Goal: Task Accomplishment & Management: Complete application form

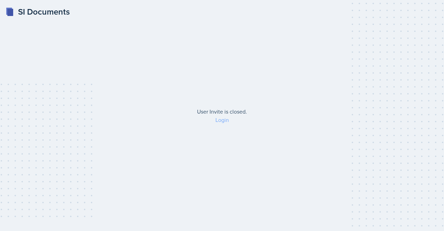
click at [217, 120] on link "Login" at bounding box center [222, 120] width 14 height 8
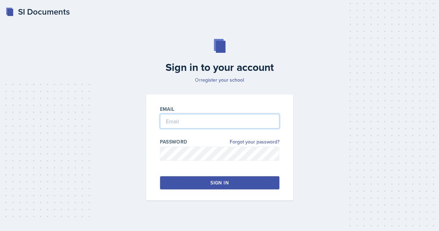
click at [201, 119] on input "email" at bounding box center [219, 121] width 119 height 15
type input "[EMAIL_ADDRESS][DOMAIN_NAME]"
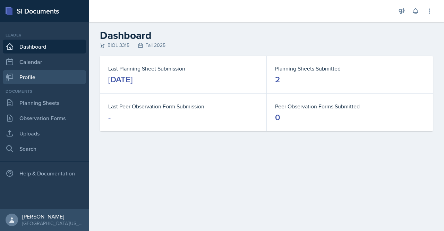
click at [49, 81] on link "Profile" at bounding box center [44, 77] width 83 height 14
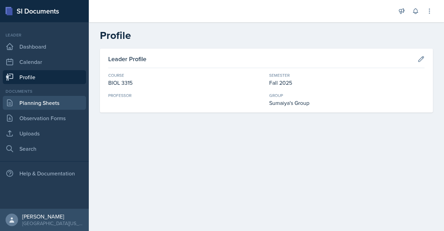
click at [38, 105] on link "Planning Sheets" at bounding box center [44, 103] width 83 height 14
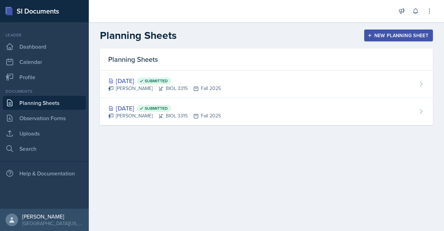
click at [392, 35] on div "New Planning Sheet" at bounding box center [399, 36] width 60 height 6
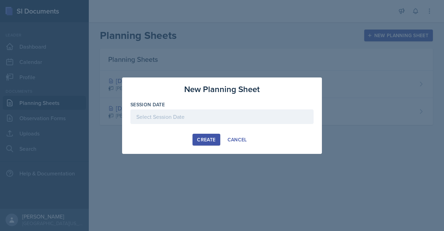
click at [210, 116] on div at bounding box center [221, 116] width 183 height 15
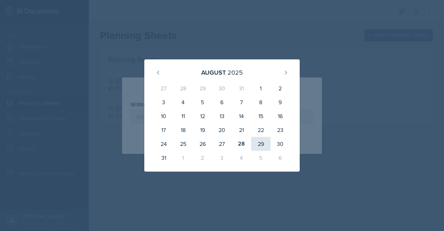
click at [259, 143] on div "29" at bounding box center [260, 144] width 19 height 14
type input "[DATE]"
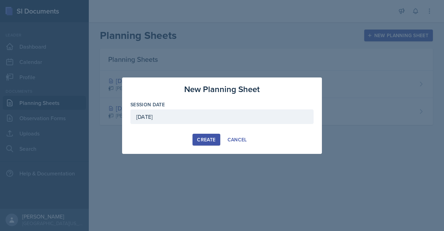
click at [201, 137] on div "Create" at bounding box center [206, 140] width 18 height 6
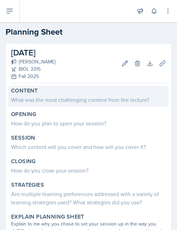
click at [55, 94] on div "Content" at bounding box center [88, 90] width 155 height 7
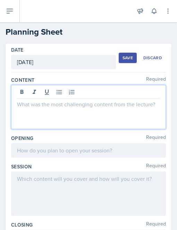
drag, startPoint x: 18, startPoint y: 94, endPoint x: -70, endPoint y: 7, distance: 123.4
click at [0, 7] on html "SI Documents Leader Dashboard Calendar Profile Documents Planning Sheets Observ…" at bounding box center [88, 115] width 177 height 230
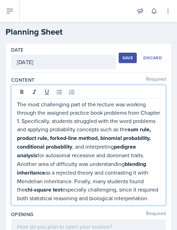
click at [39, 122] on p "The most challenging part of the lecture was working through the assigned pract…" at bounding box center [88, 151] width 143 height 102
click at [139, 111] on p "The most challenging part of the lecture was working through the assigned pract…" at bounding box center [88, 151] width 143 height 102
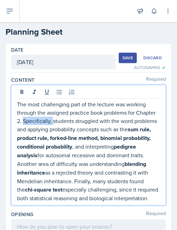
drag, startPoint x: 45, startPoint y: 120, endPoint x: 73, endPoint y: 121, distance: 28.2
click at [73, 121] on p "The most challenging part of the lecture was working through the assigned pract…" at bounding box center [88, 151] width 143 height 102
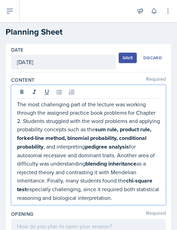
drag, startPoint x: 45, startPoint y: 121, endPoint x: 129, endPoint y: 132, distance: 84.3
click at [129, 132] on p "The most challenging part of the lecture was working through the assigned pract…" at bounding box center [88, 151] width 143 height 102
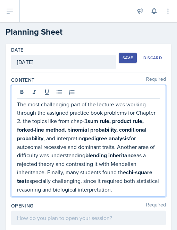
click at [76, 122] on p "The most challenging part of the lecture was working through the assigned pract…" at bounding box center [88, 147] width 143 height 94
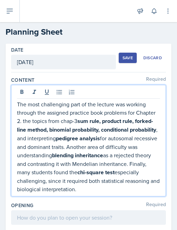
click at [100, 120] on strong "sum rule, product rule, forked-line method, binomial probability, conditional p…" at bounding box center [86, 125] width 139 height 17
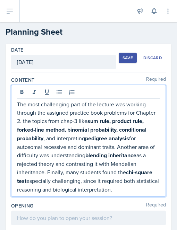
click at [47, 119] on p "The most challenging part of the lecture was working through the assigned pract…" at bounding box center [88, 147] width 143 height 94
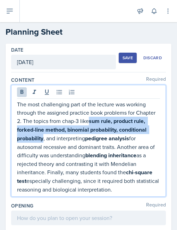
drag, startPoint x: 112, startPoint y: 120, endPoint x: 74, endPoint y: 139, distance: 42.8
click at [74, 139] on p "The most challenging part of the lecture was working through the assigned pract…" at bounding box center [88, 147] width 143 height 94
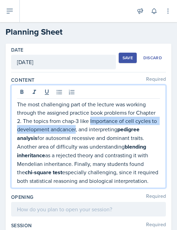
drag, startPoint x: 111, startPoint y: 121, endPoint x: 99, endPoint y: 129, distance: 14.9
click at [99, 129] on p "The most challenging part of the lecture was working through the assigned pract…" at bounding box center [88, 142] width 143 height 85
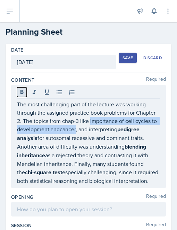
click at [20, 95] on button at bounding box center [22, 92] width 10 height 10
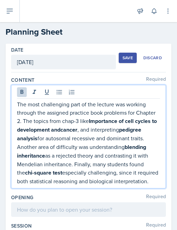
click at [96, 129] on strong "Importance of cell cycles to development andcancer" at bounding box center [87, 125] width 141 height 17
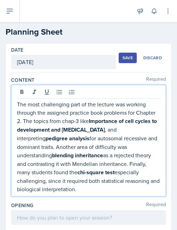
click at [113, 128] on p "The most challenging part of the lecture was working through the assigned pract…" at bounding box center [88, 146] width 143 height 93
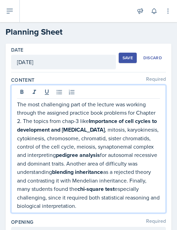
click at [128, 145] on p "The most challenging part of the lecture was working through the assigned pract…" at bounding box center [88, 155] width 143 height 110
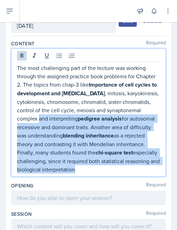
scroll to position [223, 0]
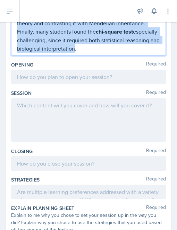
drag, startPoint x: 74, startPoint y: 154, endPoint x: 152, endPoint y: 57, distance: 124.2
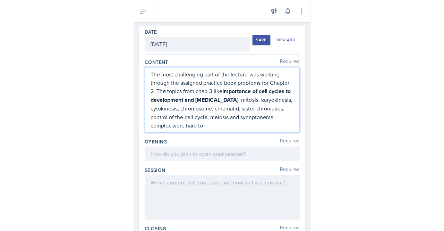
scroll to position [0, 0]
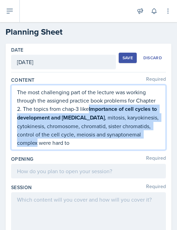
drag, startPoint x: 110, startPoint y: 110, endPoint x: 73, endPoint y: 146, distance: 52.3
click at [73, 146] on p "The most challenging part of the lecture was working through the assigned pract…" at bounding box center [88, 117] width 143 height 59
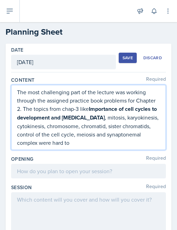
click at [113, 144] on p "The most challenging part of the lecture was working through the assigned pract…" at bounding box center [88, 117] width 143 height 59
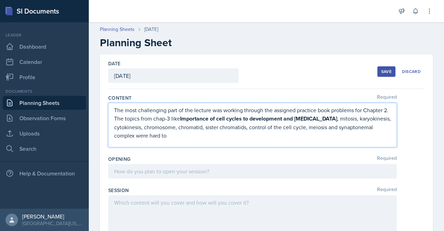
click at [210, 130] on p "The most challenging part of the lecture was working through the assigned pract…" at bounding box center [252, 123] width 277 height 34
click at [134, 120] on p "The most challenging part of the lecture was working through the assigned pract…" at bounding box center [252, 123] width 277 height 34
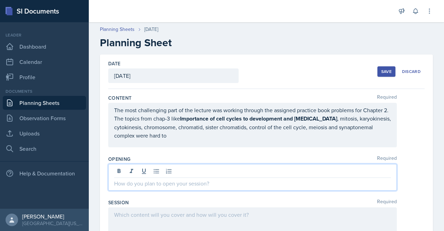
click at [155, 166] on div at bounding box center [252, 177] width 289 height 27
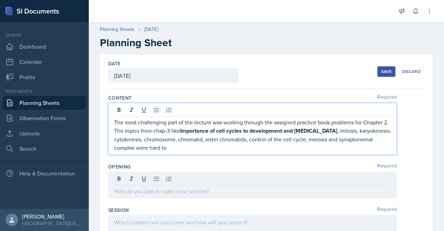
click at [195, 122] on p "The most challenging part of the lecture was working through the assigned pract…" at bounding box center [252, 135] width 277 height 34
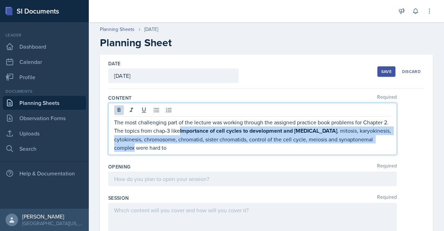
drag, startPoint x: 186, startPoint y: 130, endPoint x: 135, endPoint y: 144, distance: 53.0
click at [135, 144] on p "The most challenging part of the lecture was working through the assigned pract…" at bounding box center [252, 135] width 277 height 34
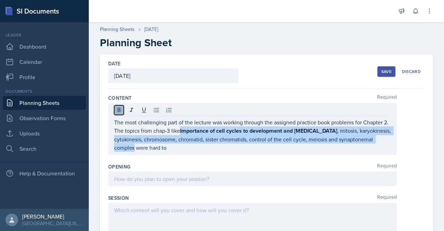
click at [120, 109] on icon at bounding box center [119, 110] width 3 height 4
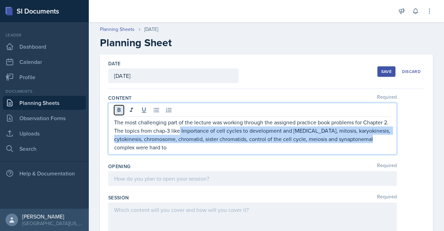
click at [120, 109] on icon at bounding box center [119, 110] width 3 height 4
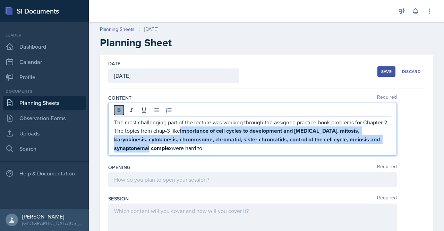
click at [120, 109] on icon at bounding box center [119, 110] width 3 height 4
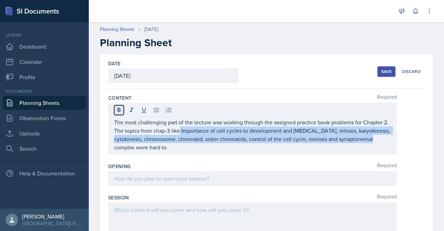
click at [119, 110] on icon at bounding box center [119, 110] width 7 height 7
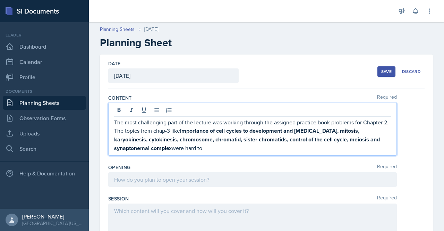
click at [262, 151] on p "The most challenging part of the lecture was working through the assigned pract…" at bounding box center [252, 135] width 277 height 34
click at [189, 129] on strong "Importance of cell cycles to development and [MEDICAL_DATA], mitosis, karyokine…" at bounding box center [247, 139] width 267 height 25
click at [344, 129] on strong "importance of cell cycles to development and [MEDICAL_DATA], mitosis, karyokine…" at bounding box center [247, 139] width 267 height 25
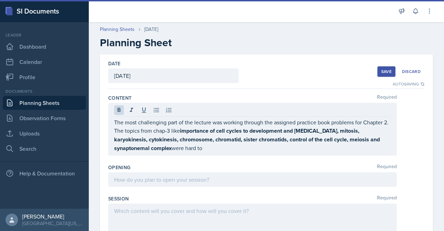
click at [269, 152] on div "The most challenging part of the lecture was working through the assigned pract…" at bounding box center [252, 129] width 289 height 53
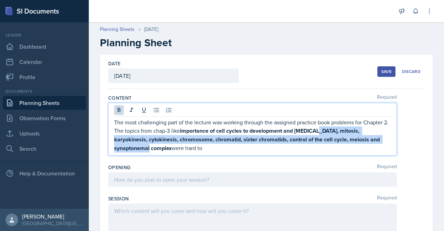
drag, startPoint x: 322, startPoint y: 129, endPoint x: 134, endPoint y: 146, distance: 189.2
click at [134, 146] on strong "importance of cell cycles to development and [MEDICAL_DATA], mitosis, karyokine…" at bounding box center [247, 139] width 267 height 25
copy strong "mitosis, karyokinesis, cytokinesis, chromosome, chromatid, sister chromatids, c…"
click at [341, 133] on strong "importance of cell cycles to development and [MEDICAL_DATA], mitosis, karyokine…" at bounding box center [247, 139] width 267 height 25
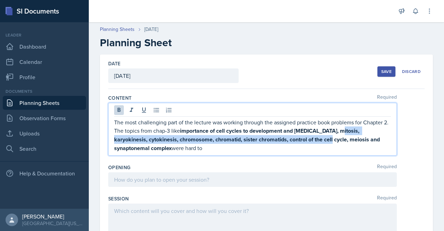
drag, startPoint x: 343, startPoint y: 131, endPoint x: 315, endPoint y: 141, distance: 29.6
click at [315, 141] on strong "importance of cell cycles to development and [MEDICAL_DATA], mitosis, karyokine…" at bounding box center [247, 139] width 267 height 25
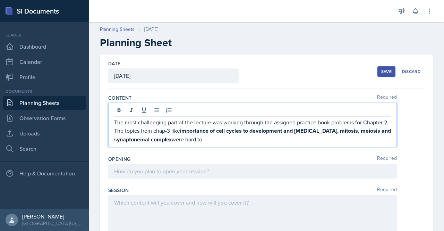
click at [210, 136] on p "The most challenging part of the lecture was working through the assigned pract…" at bounding box center [252, 131] width 277 height 26
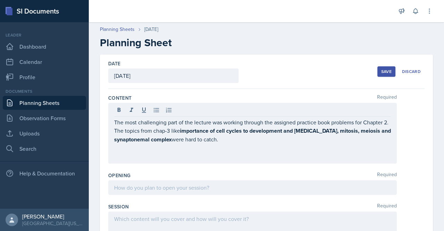
click at [113, 120] on div "The most challenging part of the lecture was working through the assigned pract…" at bounding box center [252, 133] width 289 height 61
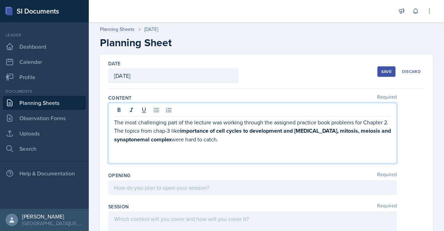
click at [116, 120] on p "The most challenging part of the lecture was working through the assigned pract…" at bounding box center [252, 131] width 277 height 26
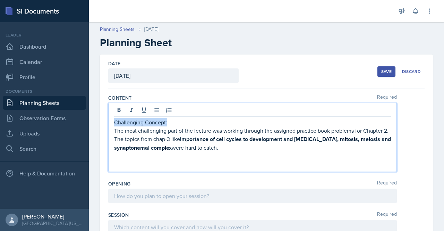
drag, startPoint x: 115, startPoint y: 121, endPoint x: 173, endPoint y: 122, distance: 58.3
click at [173, 122] on p "Challenging Concept:" at bounding box center [252, 122] width 277 height 8
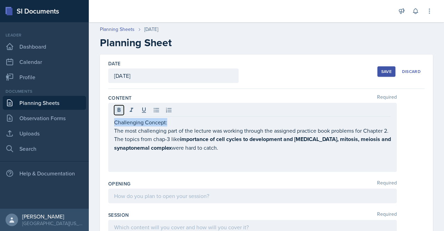
click at [120, 109] on icon at bounding box center [119, 110] width 7 height 7
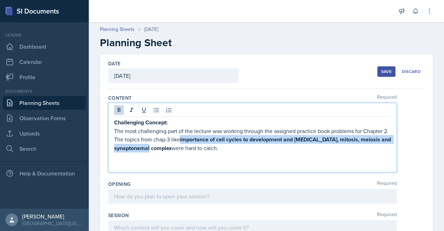
drag, startPoint x: 186, startPoint y: 138, endPoint x: 172, endPoint y: 149, distance: 18.3
click at [172, 149] on p "The most challenging part of the lecture was working through the assigned pract…" at bounding box center [252, 140] width 277 height 26
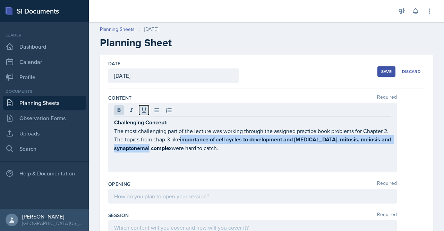
click at [141, 110] on icon at bounding box center [144, 110] width 7 height 7
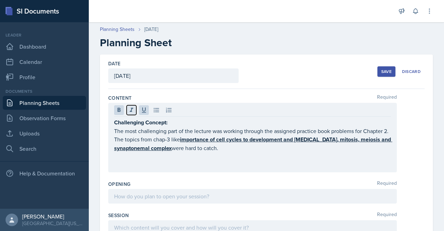
click at [134, 112] on icon at bounding box center [131, 110] width 7 height 7
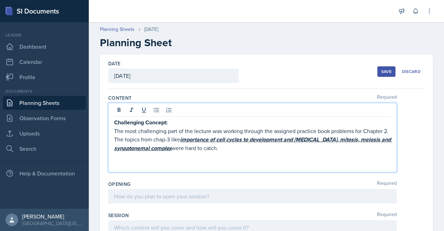
click at [190, 164] on p at bounding box center [252, 165] width 277 height 8
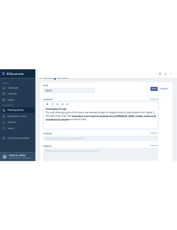
scroll to position [23, 0]
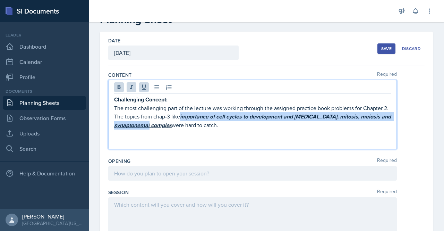
drag, startPoint x: 187, startPoint y: 115, endPoint x: 171, endPoint y: 126, distance: 19.8
click at [171, 126] on u "importance of cell cycles to development and [MEDICAL_DATA], mitosis, meiosis a…" at bounding box center [253, 120] width 278 height 17
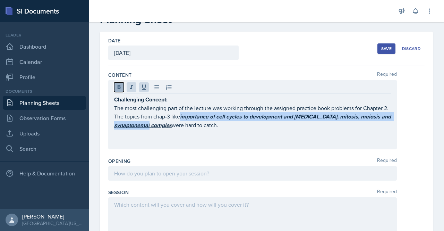
click at [119, 86] on icon at bounding box center [119, 87] width 3 height 4
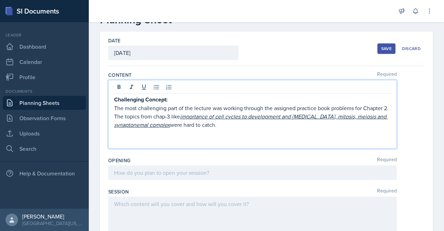
click at [163, 139] on p at bounding box center [252, 141] width 277 height 8
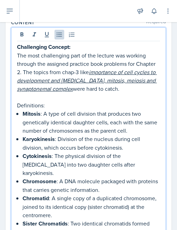
scroll to position [0, 0]
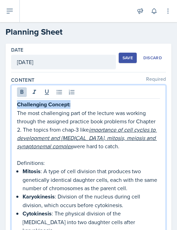
drag, startPoint x: 17, startPoint y: 103, endPoint x: 87, endPoint y: 105, distance: 70.1
click at [87, 105] on p "Challenging Concept:" at bounding box center [88, 104] width 143 height 9
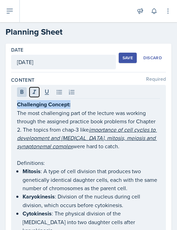
click at [34, 94] on icon at bounding box center [34, 92] width 7 height 7
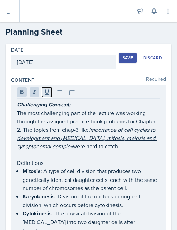
click at [43, 94] on icon at bounding box center [46, 92] width 7 height 7
drag, startPoint x: 15, startPoint y: 163, endPoint x: 50, endPoint y: 160, distance: 35.2
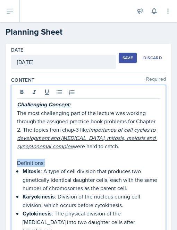
drag, startPoint x: 46, startPoint y: 164, endPoint x: 17, endPoint y: 163, distance: 29.5
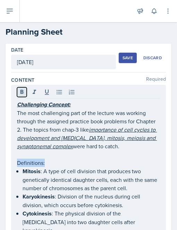
click at [20, 94] on icon at bounding box center [21, 92] width 7 height 7
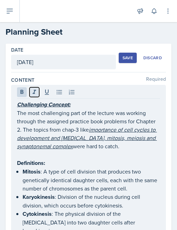
click at [36, 90] on icon at bounding box center [34, 92] width 7 height 7
click at [44, 91] on icon at bounding box center [46, 92] width 7 height 7
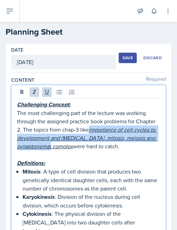
drag, startPoint x: 111, startPoint y: 130, endPoint x: 73, endPoint y: 149, distance: 42.2
click at [73, 149] on p "The most challenging part of the lecture was working through the assigned pract…" at bounding box center [88, 130] width 143 height 42
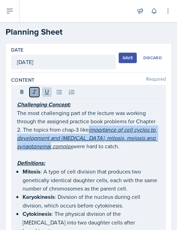
click at [33, 94] on icon at bounding box center [34, 92] width 7 height 7
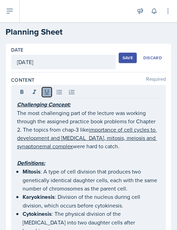
click at [44, 93] on icon at bounding box center [46, 92] width 7 height 7
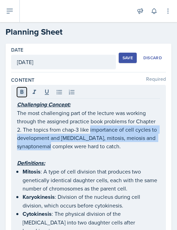
click at [23, 92] on icon at bounding box center [21, 92] width 3 height 4
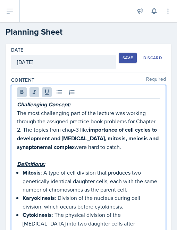
click at [64, 160] on p "Definitions:" at bounding box center [88, 164] width 143 height 9
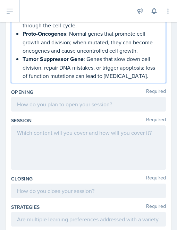
scroll to position [464, 0]
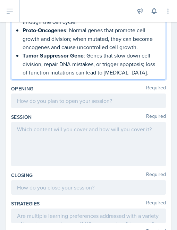
click at [140, 59] on p "Tumor Suppressor Gene : Genes that slow down cell division, repair DNA mistakes…" at bounding box center [91, 63] width 137 height 25
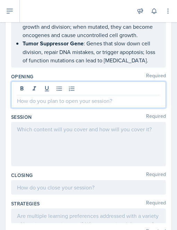
click at [64, 97] on p at bounding box center [88, 101] width 143 height 8
click at [36, 97] on p at bounding box center [88, 101] width 143 height 8
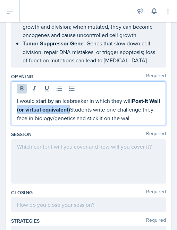
drag, startPoint x: 29, startPoint y: 100, endPoint x: 82, endPoint y: 100, distance: 52.7
click at [82, 100] on strong "Post-It Wall (or virtual equivalent)" at bounding box center [89, 105] width 144 height 17
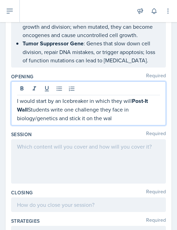
drag, startPoint x: 133, startPoint y: 86, endPoint x: 91, endPoint y: 91, distance: 41.8
click at [91, 97] on p "I would start by an Icebreaker in which they will Post-It Wall Students write o…" at bounding box center [88, 110] width 143 height 26
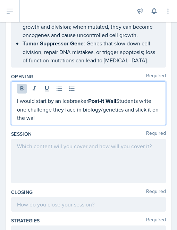
click at [120, 97] on p "I would start by an Icebreaker Post-It Wall Students write one challenge they f…" at bounding box center [88, 109] width 143 height 25
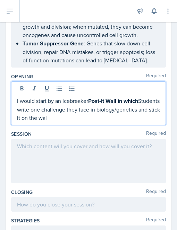
click at [40, 100] on p "I would start by an Icebreaker Post-It Wall in which Students write one challen…" at bounding box center [88, 109] width 143 height 25
click at [19, 99] on p "I would start by an Icebreaker Post-It Wall in which Students will write one ch…" at bounding box center [88, 109] width 143 height 25
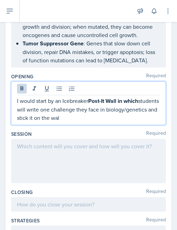
drag, startPoint x: 89, startPoint y: 90, endPoint x: 142, endPoint y: 90, distance: 52.4
click at [142, 97] on p "I would start by an Icebreaker Post-It Wall in which students will write one ch…" at bounding box center [88, 109] width 143 height 25
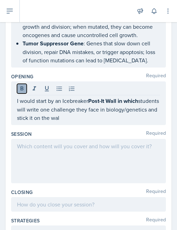
click at [21, 84] on button at bounding box center [22, 89] width 10 height 10
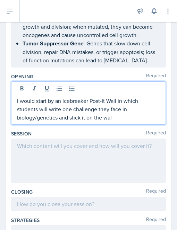
click at [47, 101] on p "I would start by an Icebreaker Post-It Wall in which students will write one ch…" at bounding box center [88, 109] width 143 height 25
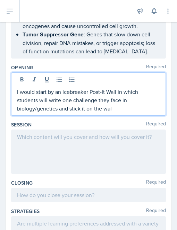
scroll to position [474, 0]
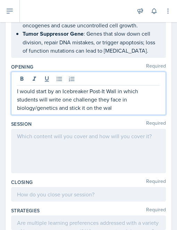
click at [114, 95] on p "I would start by an Icebreaker Post-It Wall in which students will write one ch…" at bounding box center [88, 99] width 143 height 25
click at [38, 94] on p "I would start by an Icebreaker Post-It Wall in which students will write one ch…" at bounding box center [88, 99] width 143 height 25
click at [71, 98] on p "I would start by an Icebreaker Post-It Wall in which students will write one ch…" at bounding box center [88, 99] width 143 height 25
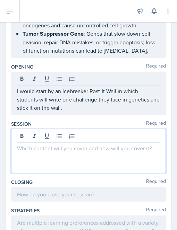
click at [28, 129] on div at bounding box center [88, 151] width 155 height 44
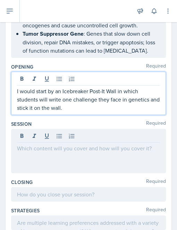
click at [77, 96] on p "I would start by an Icebreaker Post-It Wall in which students will write one ch…" at bounding box center [88, 99] width 143 height 25
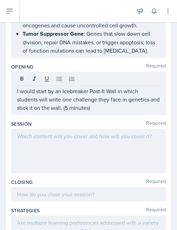
click at [44, 135] on div at bounding box center [88, 151] width 155 height 44
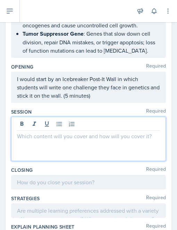
scroll to position [486, 0]
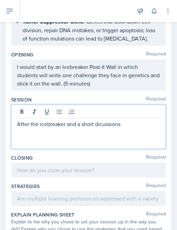
click at [101, 120] on p "After the icebreaker and a short dicussions" at bounding box center [88, 124] width 143 height 8
click at [129, 120] on p "After the icebreaker and a short discussions" at bounding box center [88, 124] width 143 height 8
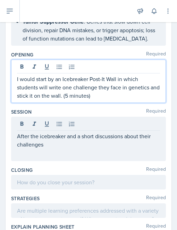
scroll to position [498, 0]
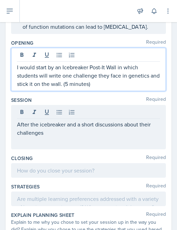
click at [78, 73] on p "I would start by an Icebreaker Post-It Wall in which students will write one ch…" at bounding box center [88, 75] width 143 height 25
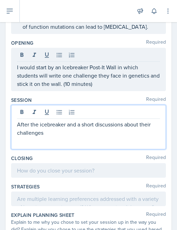
click at [46, 108] on div "After the icebreaker and a short discussions about their challenges" at bounding box center [88, 127] width 155 height 44
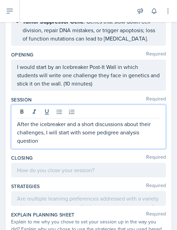
click at [67, 120] on p "After the icebreaker and a short discussions about their challenges, I will sta…" at bounding box center [88, 132] width 143 height 25
click at [52, 131] on p "After the icebreaker and a short discussions about their challenges, I will sta…" at bounding box center [88, 132] width 143 height 25
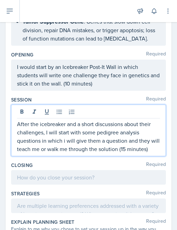
click at [71, 148] on p "After the icebreaker and a short discussions about their challenges, I will sta…" at bounding box center [88, 136] width 143 height 33
click at [134, 138] on p "After the icebreaker and a short discussions about their challenges, I will sta…" at bounding box center [88, 136] width 143 height 33
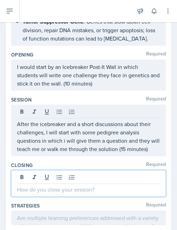
click at [34, 172] on div at bounding box center [88, 183] width 155 height 27
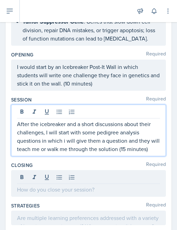
click at [43, 146] on p "After the icebreaker and a short discussions about their challenges, I will sta…" at bounding box center [88, 136] width 143 height 33
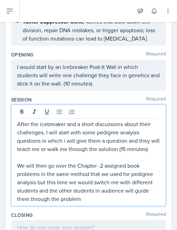
click at [131, 180] on p "We will then go over the Chapter -2 assigned book problems in the same method t…" at bounding box center [88, 183] width 143 height 42
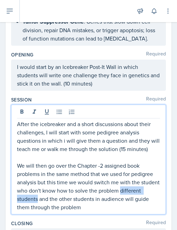
drag, startPoint x: 59, startPoint y: 196, endPoint x: 16, endPoint y: 198, distance: 42.7
click at [16, 198] on div "After the icebreaker and a short discussions about their challenges, I will sta…" at bounding box center [88, 160] width 155 height 110
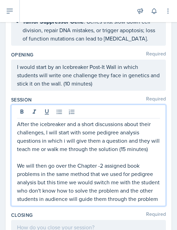
click at [54, 200] on p "We will then go over the Chapter -2 assigned book problems in the same method t…" at bounding box center [88, 183] width 143 height 42
click at [51, 201] on p "We will then go over the Chapter -2 assigned book problems in the same method t…" at bounding box center [88, 183] width 143 height 42
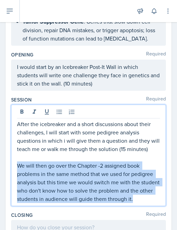
drag, startPoint x: 30, startPoint y: 204, endPoint x: 15, endPoint y: 160, distance: 46.4
click at [15, 160] on div "After the icebreaker and a short discussions about their challenges, I will sta…" at bounding box center [88, 156] width 155 height 102
copy p "We will then go over the Chapter -2 assigned book problems in the same method t…"
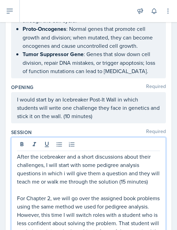
scroll to position [452, 0]
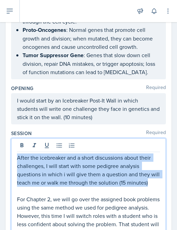
drag, startPoint x: 45, startPoint y: 183, endPoint x: 14, endPoint y: 148, distance: 46.7
click at [14, 148] on div "After the icebreaker and a short discussions about their challenges, I will sta…" at bounding box center [88, 209] width 155 height 143
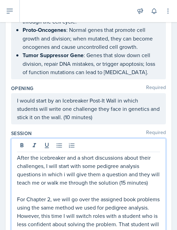
click at [67, 191] on p at bounding box center [88, 191] width 143 height 8
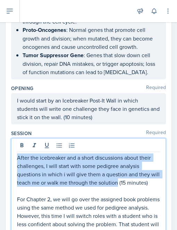
drag, startPoint x: 126, startPoint y: 173, endPoint x: 15, endPoint y: 148, distance: 114.5
click at [15, 148] on div "After the icebreaker and a short discussions about their challenges, I will sta…" at bounding box center [88, 209] width 155 height 143
copy p "After the icebreaker and a short discussions about their challenges, I will sta…"
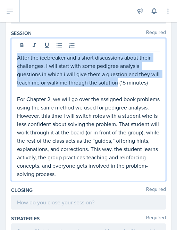
scroll to position [558, 0]
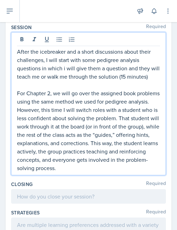
click at [130, 168] on p "For Chapter 2, we will go over the assigned book problems using the same method…" at bounding box center [88, 130] width 143 height 83
click at [137, 66] on p "After the icebreaker and a short discussions about their challenges, I will sta…" at bounding box center [88, 64] width 143 height 33
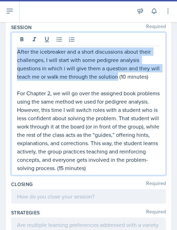
drag, startPoint x: 17, startPoint y: 39, endPoint x: 127, endPoint y: 63, distance: 112.7
click at [127, 63] on p "After the icebreaker and a short discussions about their challenges, I will sta…" at bounding box center [88, 64] width 143 height 33
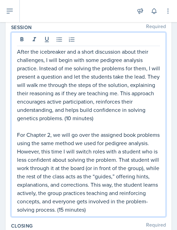
click at [106, 65] on p "After the icebreaker and a short discussion about their challenges, I will begi…" at bounding box center [88, 85] width 143 height 75
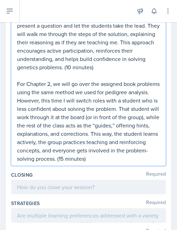
scroll to position [612, 0]
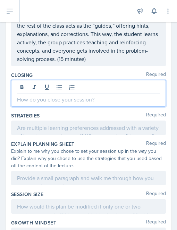
click at [69, 95] on p at bounding box center [88, 99] width 143 height 8
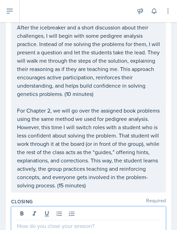
scroll to position [583, 0]
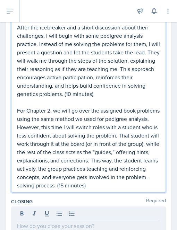
click at [149, 173] on p "For Chapter 2, we will go over the assigned book problems using the same method…" at bounding box center [88, 148] width 143 height 83
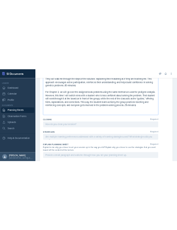
scroll to position [452, 0]
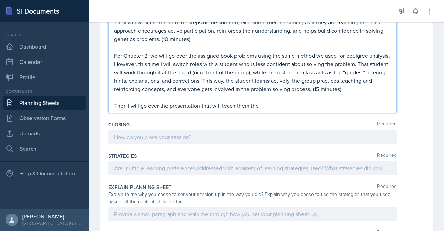
click at [234, 103] on p "Then I will go over the presentation that will teach them the" at bounding box center [252, 105] width 277 height 8
click at [315, 104] on p "Then I will go over the presentation that will brush up their memory them the" at bounding box center [252, 105] width 277 height 8
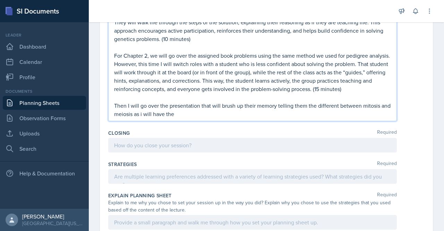
click at [345, 84] on p "For Chapter 2, we will go over the assigned book problems using the same method…" at bounding box center [252, 72] width 277 height 42
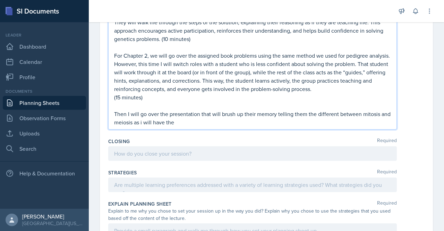
click at [352, 85] on p "For Chapter 2, we will go over the assigned book problems using the same method…" at bounding box center [252, 72] width 277 height 42
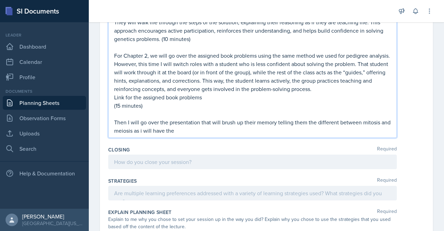
click at [141, 95] on p "Link for the assigned book problems" at bounding box center [252, 97] width 277 height 8
click at [225, 93] on p "Link for the chap-2 assigned book problems" at bounding box center [252, 97] width 277 height 8
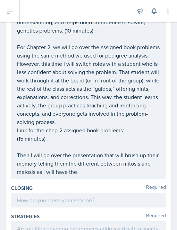
scroll to position [652, 0]
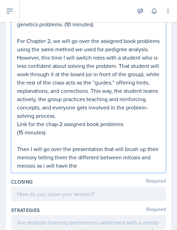
click at [129, 120] on p "Link for the chap-2 assigned book problems:" at bounding box center [88, 124] width 143 height 8
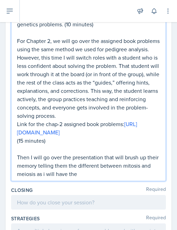
click at [101, 131] on p "Link for the chap-2 assigned book problems: [URL][DOMAIN_NAME]" at bounding box center [88, 128] width 143 height 17
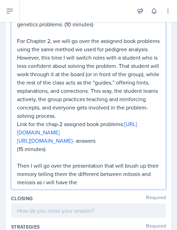
click at [116, 126] on p "Link for the chap-2 assigned book problems: [URL][DOMAIN_NAME]" at bounding box center [88, 128] width 143 height 17
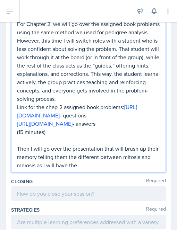
scroll to position [670, 0]
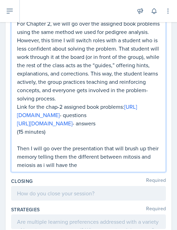
click at [149, 132] on p "(15 minutes)" at bounding box center [88, 132] width 143 height 8
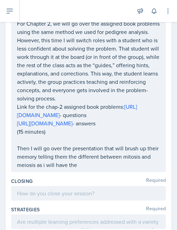
click at [16, 138] on div "After the icebreaker and a short discussion about their challenges, I will begi…" at bounding box center [88, 47] width 155 height 252
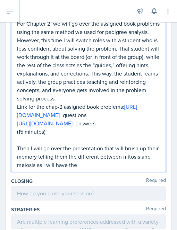
click at [18, 136] on p "(15 minutes)" at bounding box center [88, 132] width 143 height 8
click at [60, 135] on p "[THE PROFESSOR OF THIS COURSE ](15 minutes)" at bounding box center [88, 132] width 143 height 8
click at [109, 135] on p "[THE PROFESSORS OF THIS COURSE ](15 minutes)" at bounding box center [88, 132] width 143 height 8
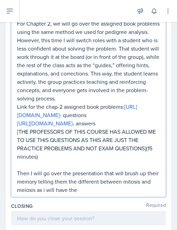
click at [146, 153] on p "[THE PROFESSORS OF THIS COURSE HAS ALLOWED ME TO USE THIS QUESTIONS AS THIS ARE…" at bounding box center [88, 144] width 143 height 33
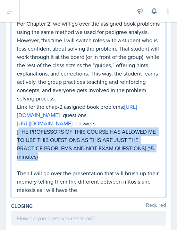
drag, startPoint x: 19, startPoint y: 135, endPoint x: 149, endPoint y: 159, distance: 131.6
click at [149, 159] on p "[THE PROFESSORS OF THIS COURSE HAS ALLOWED ME TO USE THIS QUESTIONS AS THIS ARE…" at bounding box center [88, 144] width 143 height 33
click at [87, 157] on p "[THE PROFESSORS OF THIS COURSE HAS ALLOWED ME TO USE THIS QUESTIONS AS THIS ARE…" at bounding box center [88, 144] width 143 height 33
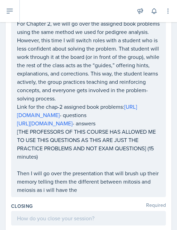
click at [16, 136] on div "After the icebreaker and a short discussion about their challenges, I will begi…" at bounding box center [88, 59] width 155 height 277
click at [17, 137] on div "After the icebreaker and a short discussion about their challenges, I will begi…" at bounding box center [88, 59] width 155 height 277
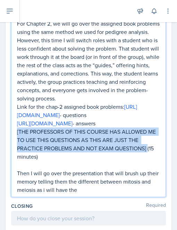
drag, startPoint x: 17, startPoint y: 137, endPoint x: 160, endPoint y: 156, distance: 144.6
click at [160, 156] on div "After the icebreaker and a short discussion about their challenges, I will begi…" at bounding box center [88, 59] width 155 height 277
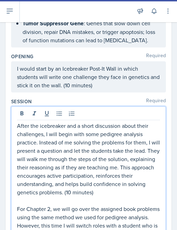
scroll to position [484, 0]
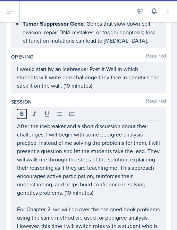
click at [26, 109] on button at bounding box center [22, 114] width 10 height 10
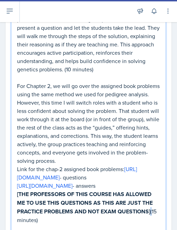
click at [26, 101] on p "For Chapter 2, we will go over the assigned book problems using the same method…" at bounding box center [88, 123] width 143 height 83
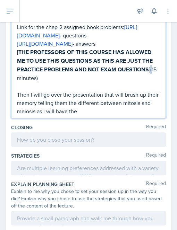
scroll to position [751, 0]
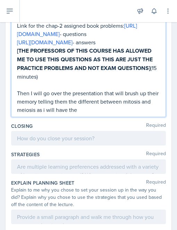
click at [73, 89] on p at bounding box center [88, 85] width 143 height 8
click at [61, 104] on p "Then I will go over the presentation that will brush up their memory telling th…" at bounding box center [88, 101] width 143 height 25
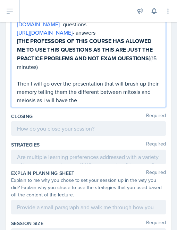
scroll to position [761, 0]
click at [94, 104] on p "Then I will go over the presentation that will brush up their memory telling th…" at bounding box center [88, 91] width 143 height 25
click at [104, 86] on p "Then I will go over the presentation that will brush up their memory telling th…" at bounding box center [88, 91] width 143 height 25
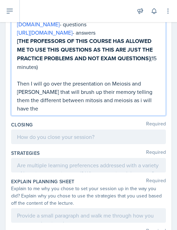
click at [151, 106] on p "Then I will go over the presentation on Meiosis and [PERSON_NAME] that will bru…" at bounding box center [88, 95] width 143 height 33
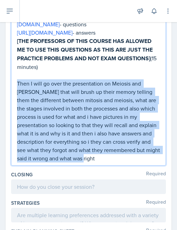
drag, startPoint x: 156, startPoint y: 168, endPoint x: 17, endPoint y: 89, distance: 159.7
copy p "Then I will go over the presentation on Meiosis and [PERSON_NAME] that will bru…"
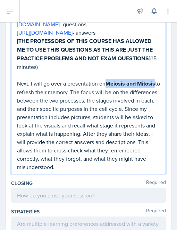
drag, startPoint x: 107, startPoint y: 87, endPoint x: 34, endPoint y: 99, distance: 73.5
click at [105, 88] on strong "Meiosis and Mitosis" at bounding box center [130, 84] width 50 height 8
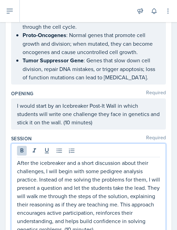
scroll to position [448, 0]
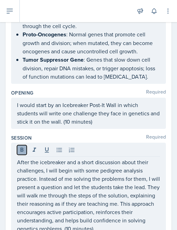
click at [23, 147] on icon at bounding box center [21, 150] width 7 height 7
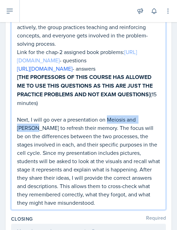
scroll to position [766, 0]
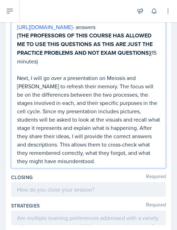
click at [50, 136] on p "Next, I will go over a presentation on Meiosis and [PERSON_NAME] to refresh the…" at bounding box center [88, 120] width 143 height 92
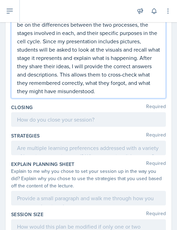
scroll to position [836, 0]
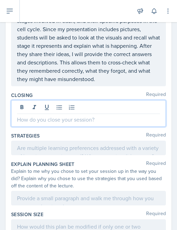
click at [50, 124] on p at bounding box center [88, 120] width 143 height 8
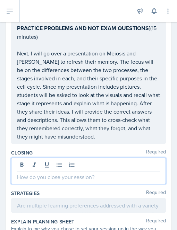
scroll to position [790, 0]
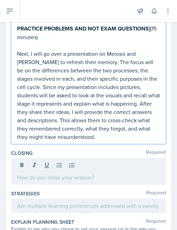
click at [90, 138] on p "Next, I will go over a presentation on Meiosis and [PERSON_NAME] to refresh the…" at bounding box center [88, 96] width 143 height 92
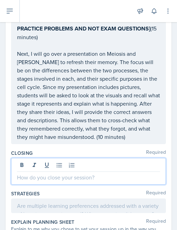
click at [47, 170] on div at bounding box center [88, 171] width 155 height 27
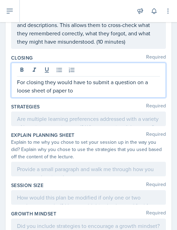
scroll to position [873, 0]
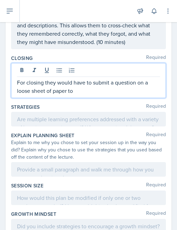
click at [139, 88] on p "For closing they would have to submit a question on a loose sheet of paper to" at bounding box center [88, 86] width 143 height 17
click at [125, 95] on p "For closing they would have to submit a question that they still have on a loos…" at bounding box center [88, 86] width 143 height 17
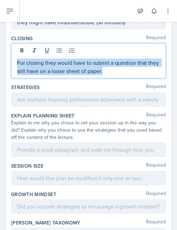
drag, startPoint x: 123, startPoint y: 74, endPoint x: 7, endPoint y: 62, distance: 116.8
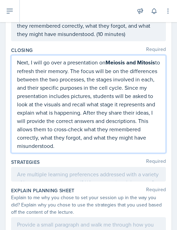
drag, startPoint x: 90, startPoint y: 149, endPoint x: 10, endPoint y: 68, distance: 113.9
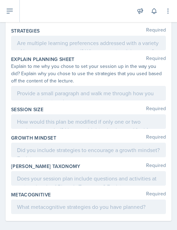
scroll to position [950, 0]
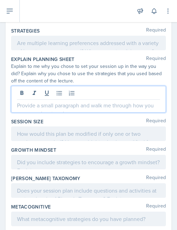
click at [46, 95] on div at bounding box center [88, 99] width 155 height 27
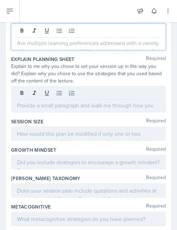
click at [26, 47] on p at bounding box center [88, 43] width 143 height 8
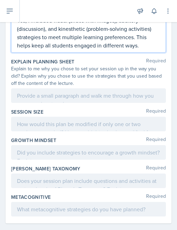
scroll to position [973, 0]
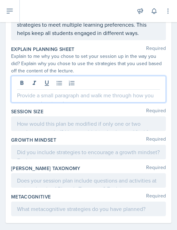
click at [23, 100] on p at bounding box center [88, 95] width 143 height 8
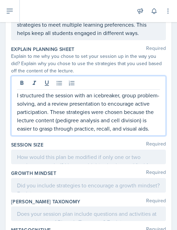
scroll to position [1027, 0]
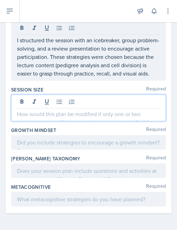
click at [23, 111] on p at bounding box center [88, 114] width 143 height 8
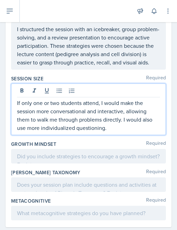
scroll to position [1052, 0]
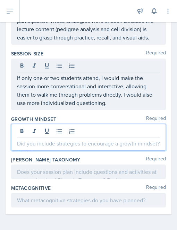
click at [33, 144] on div at bounding box center [88, 137] width 155 height 27
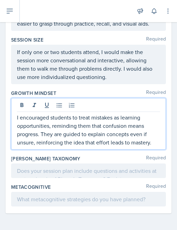
scroll to position [1076, 0]
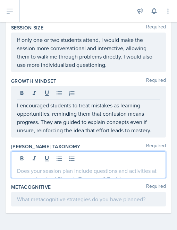
click at [35, 172] on p at bounding box center [88, 171] width 143 height 8
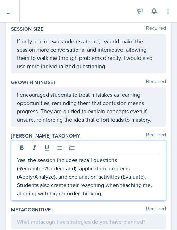
scroll to position [1110, 0]
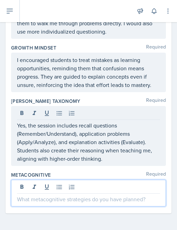
click at [20, 200] on p at bounding box center [88, 199] width 143 height 8
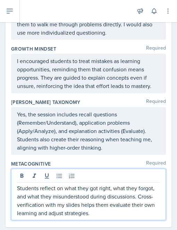
scroll to position [1135, 0]
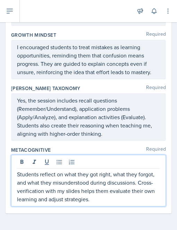
click at [107, 186] on p "Students reflect on what they got right, what they forgot, and what they misund…" at bounding box center [88, 186] width 143 height 33
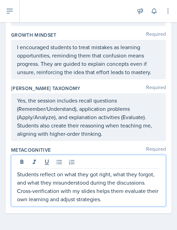
click at [58, 187] on p "Students reflect on what they got right, what they forgot, and what they misund…" at bounding box center [88, 186] width 143 height 33
click at [18, 191] on p "Students reflect on what they got right, what they forgot, and what they misund…" at bounding box center [88, 186] width 143 height 33
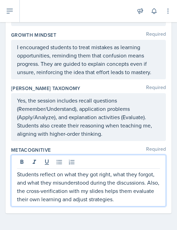
click at [118, 194] on p "Students reflect on what they got right, what they forgot, and what they misund…" at bounding box center [88, 186] width 143 height 33
click at [139, 193] on p "Students reflect on what they got right, what they forgot, and what they misund…" at bounding box center [88, 186] width 143 height 33
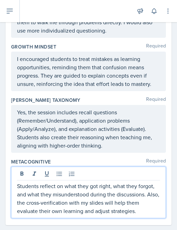
scroll to position [1111, 0]
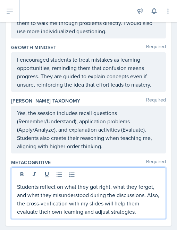
click at [20, 199] on p "Students reflect on what they got right, what they forgot, and what they misund…" at bounding box center [88, 199] width 143 height 33
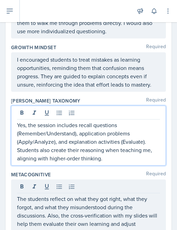
scroll to position [1124, 0]
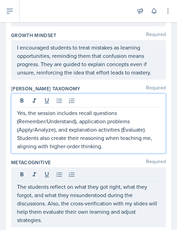
click at [46, 132] on p "Yes, the session includes recall questions (Remember/Understand), application p…" at bounding box center [88, 130] width 143 height 42
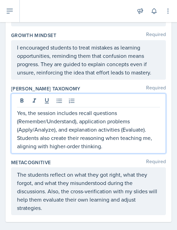
click at [18, 151] on p "Yes, the session includes recall questions (Remember/Understand), application p…" at bounding box center [88, 130] width 143 height 42
click at [128, 151] on p "Yes, the session includes recall questions (Remember/Understand), application p…" at bounding box center [88, 130] width 143 height 42
click at [26, 151] on p "Yes, the session includes recall questions (Remember/Understand), application p…" at bounding box center [88, 130] width 143 height 42
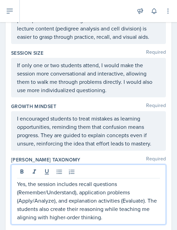
scroll to position [1065, 0]
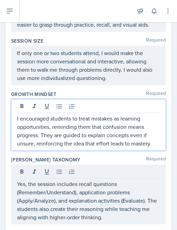
click at [18, 131] on p "I encouraged students to treat mistakes as learning opportunities, reminding th…" at bounding box center [88, 131] width 143 height 33
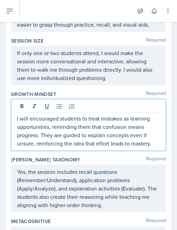
click at [58, 131] on p "I will encouraged students to treat mistakes as learning opportunities, remindi…" at bounding box center [88, 131] width 143 height 33
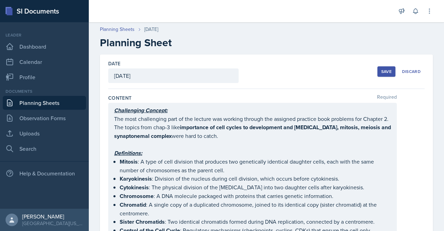
scroll to position [22, 0]
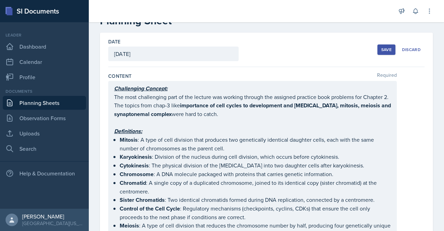
click at [384, 48] on div "Save" at bounding box center [386, 50] width 10 height 6
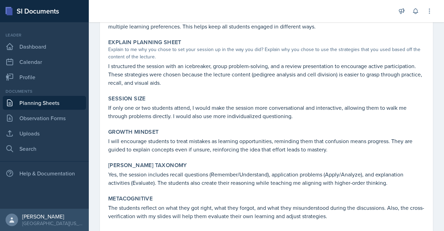
scroll to position [630, 0]
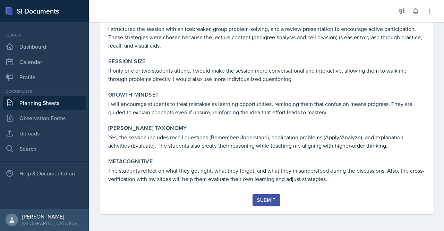
click at [264, 196] on button "Submit" at bounding box center [266, 200] width 27 height 12
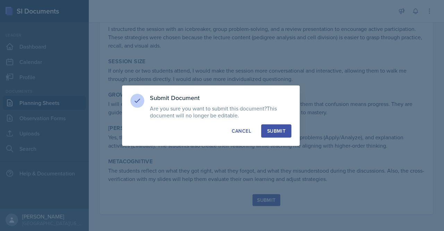
click at [278, 127] on div "Submit" at bounding box center [276, 130] width 18 height 7
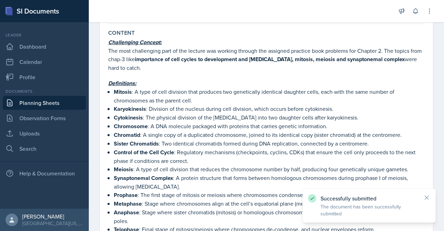
scroll to position [0, 0]
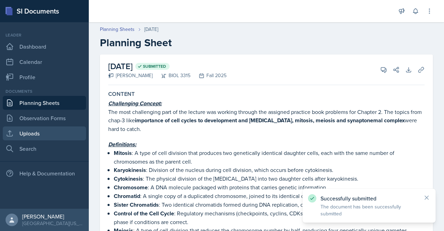
click at [37, 134] on link "Uploads" at bounding box center [44, 133] width 83 height 14
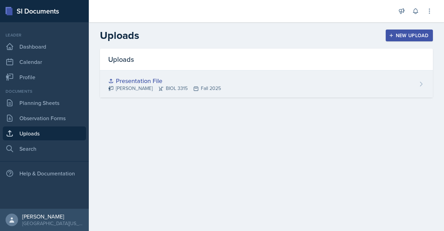
click at [166, 81] on div "Presentation File" at bounding box center [164, 80] width 113 height 9
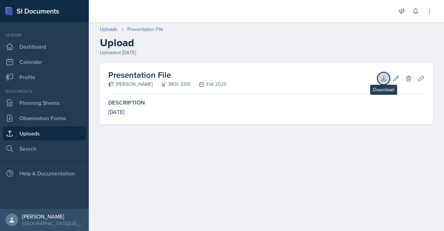
click at [381, 77] on icon at bounding box center [383, 78] width 7 height 7
click at [191, 43] on h2 "Upload" at bounding box center [266, 42] width 333 height 12
click at [48, 132] on link "Uploads" at bounding box center [44, 133] width 83 height 14
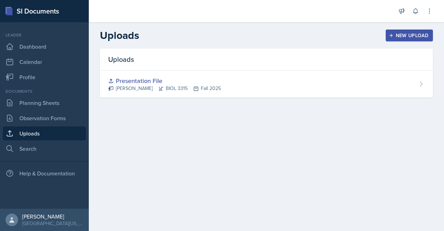
click at [404, 36] on div "New Upload" at bounding box center [409, 36] width 39 height 6
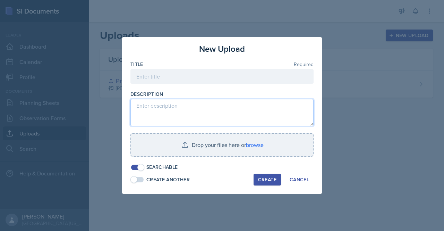
click at [154, 111] on textarea at bounding box center [221, 112] width 183 height 27
click at [200, 104] on textarea "Mitosis and Meiosis Slide Show" at bounding box center [221, 112] width 183 height 27
type textarea "Mitosis and Meiosis SlideShow"
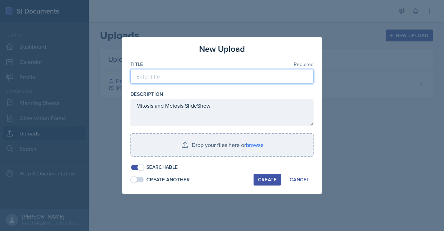
click at [206, 75] on input at bounding box center [221, 76] width 183 height 15
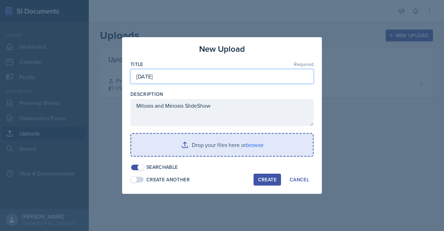
type input "[DATE]"
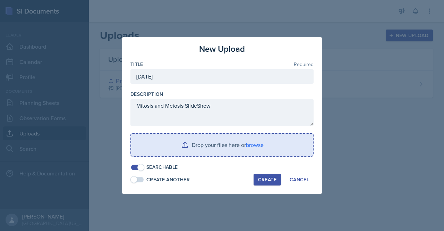
click at [214, 151] on input "file" at bounding box center [222, 145] width 182 height 22
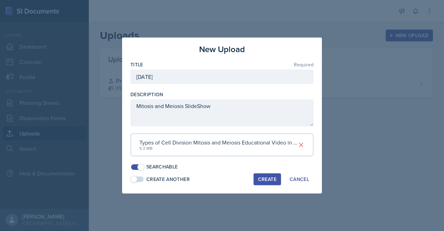
click at [269, 178] on div "Create" at bounding box center [267, 179] width 18 height 6
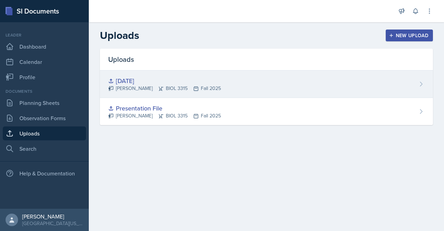
click at [328, 85] on div "[DATE] [PERSON_NAME] BIOL 3315 Fall 2025" at bounding box center [266, 83] width 333 height 27
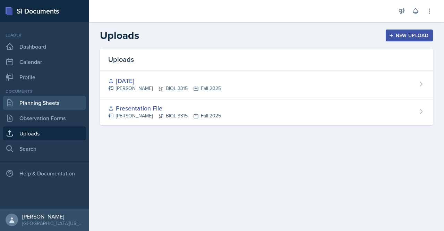
click at [42, 105] on link "Planning Sheets" at bounding box center [44, 103] width 83 height 14
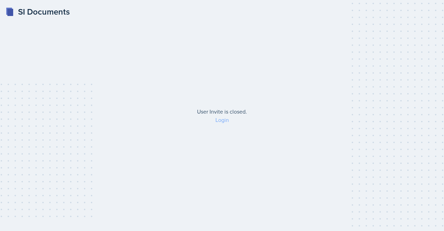
click at [221, 120] on link "Login" at bounding box center [222, 120] width 14 height 8
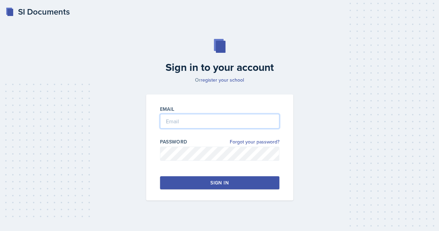
click at [195, 120] on input "email" at bounding box center [219, 121] width 119 height 15
type input "[EMAIL_ADDRESS][DOMAIN_NAME]"
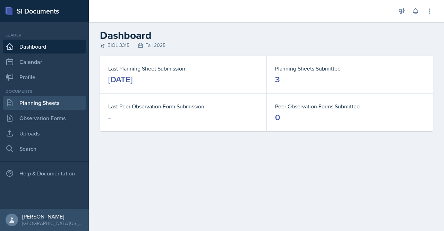
click at [45, 104] on link "Planning Sheets" at bounding box center [44, 103] width 83 height 14
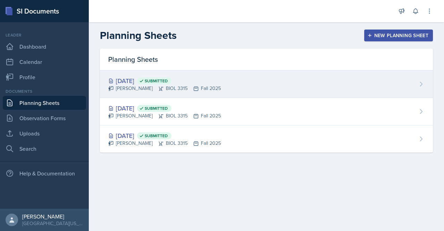
click at [407, 88] on div "Aug 29th, 2025 Submitted Nishi Modi BIOL 3315 Fall 2025" at bounding box center [266, 83] width 333 height 27
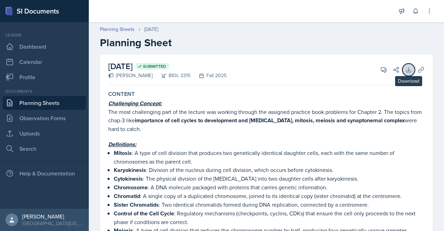
click at [405, 73] on icon at bounding box center [408, 69] width 7 height 7
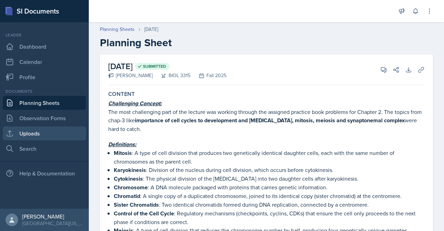
click at [58, 127] on link "Uploads" at bounding box center [44, 133] width 83 height 14
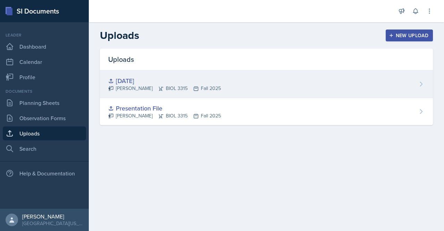
click at [237, 79] on div "[DATE] [PERSON_NAME] BIOL 3315 Fall 2025" at bounding box center [266, 83] width 333 height 27
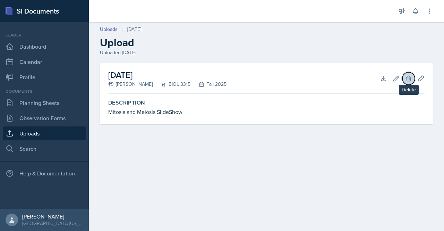
click at [407, 75] on icon at bounding box center [408, 78] width 7 height 7
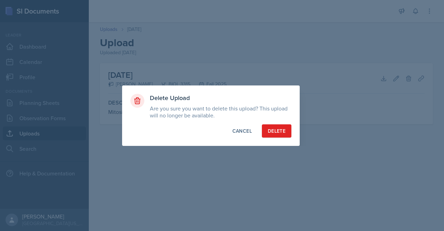
click at [383, 84] on div at bounding box center [222, 115] width 444 height 231
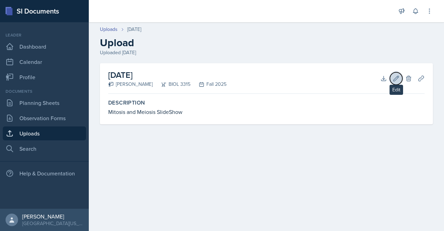
click at [396, 81] on icon at bounding box center [396, 78] width 7 height 7
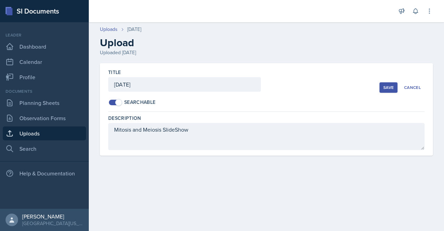
click at [405, 176] on main "Uploads 29th Aug, 2025 Upload Uploaded Aug 28th, 2025 Title 29th Aug, 2025 Sear…" at bounding box center [266, 126] width 355 height 209
click at [411, 87] on div "Cancel" at bounding box center [412, 88] width 17 height 6
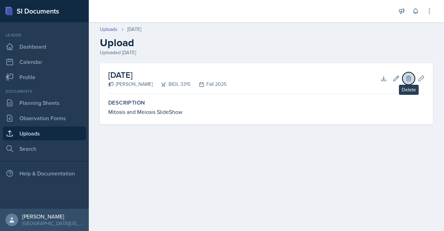
click at [407, 73] on button "Delete" at bounding box center [409, 78] width 12 height 12
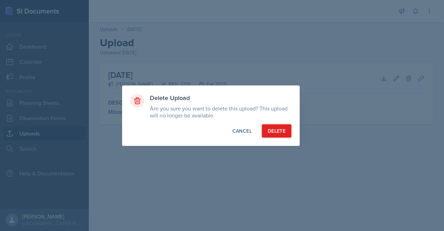
click at [272, 130] on div "Delete" at bounding box center [277, 130] width 18 height 7
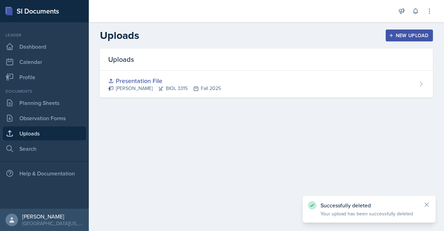
click at [391, 39] on button "New Upload" at bounding box center [410, 35] width 48 height 12
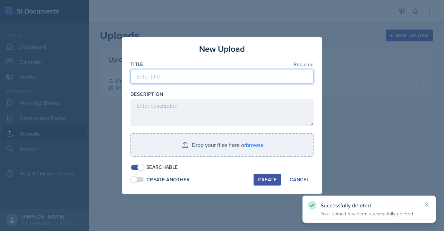
click at [177, 78] on input at bounding box center [221, 76] width 183 height 15
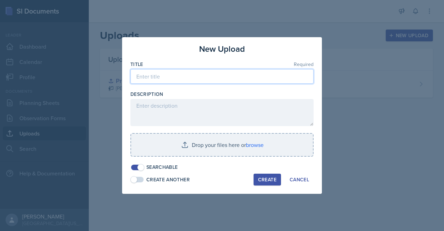
type input "m"
type input "Mitosis and Meiosis Presentation"
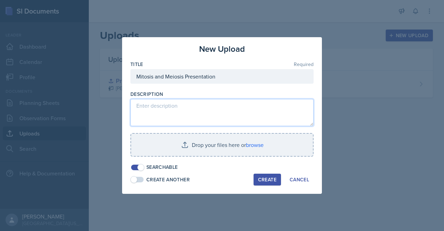
click at [141, 108] on textarea at bounding box center [221, 112] width 183 height 27
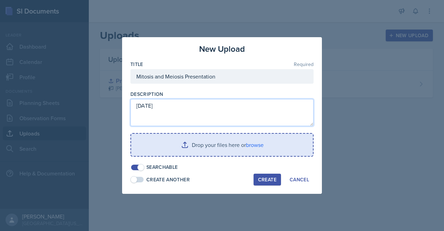
type textarea "[DATE]"
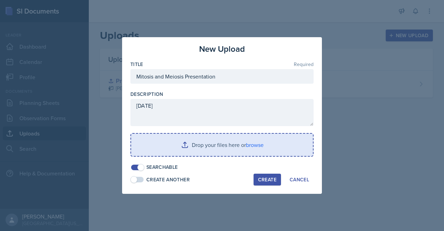
click at [211, 151] on input "file" at bounding box center [222, 145] width 182 height 22
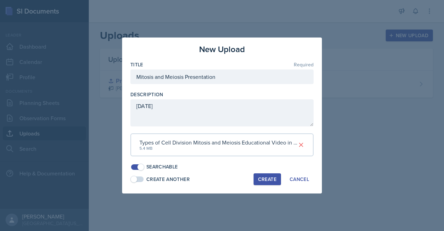
click at [269, 180] on div "Create" at bounding box center [267, 179] width 18 height 6
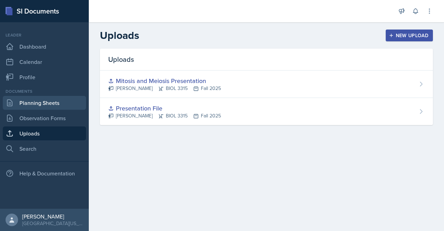
click at [41, 100] on link "Planning Sheets" at bounding box center [44, 103] width 83 height 14
